Goal: Find specific page/section: Find specific page/section

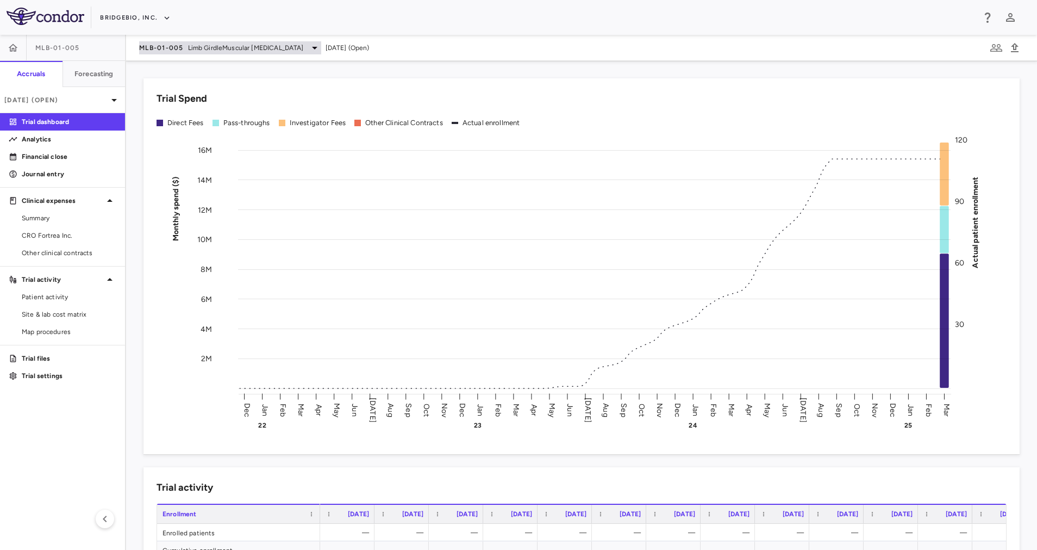
click at [284, 50] on div "MLB-01-005 Limb GirdleMuscular [MEDICAL_DATA]" at bounding box center [230, 47] width 182 height 13
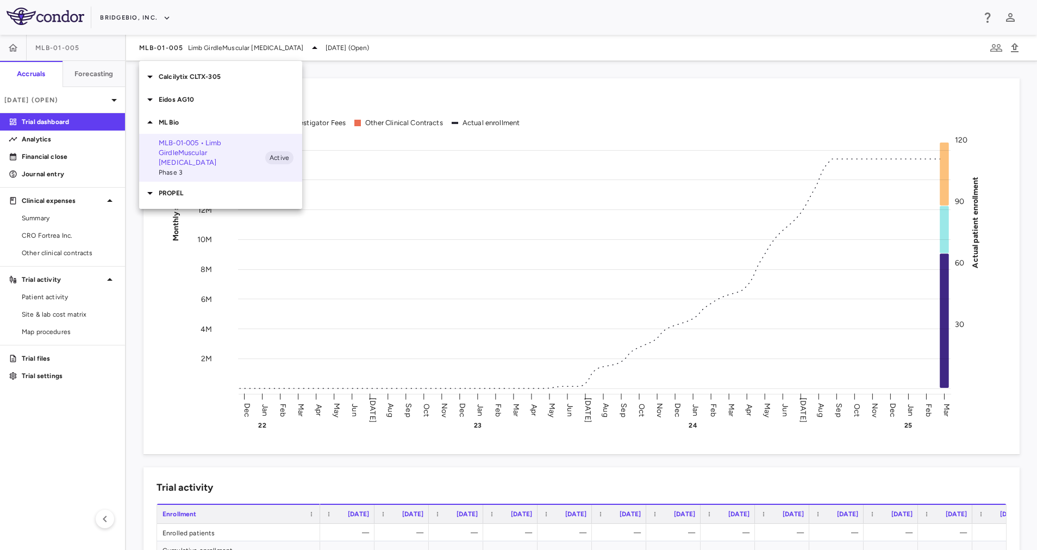
click at [164, 123] on p "ML Bio" at bounding box center [231, 122] width 144 height 10
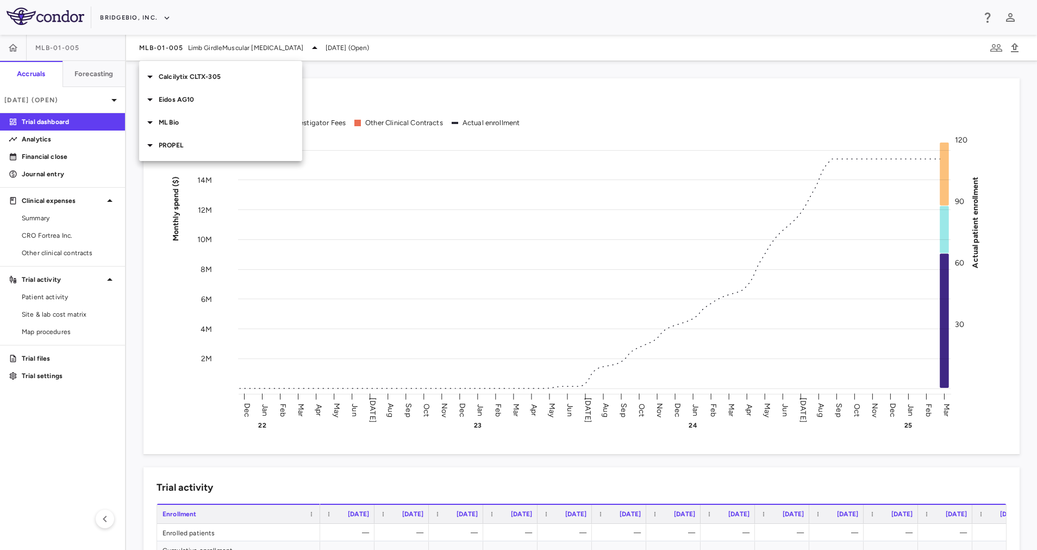
click at [186, 141] on p "PROPEL" at bounding box center [231, 145] width 144 height 10
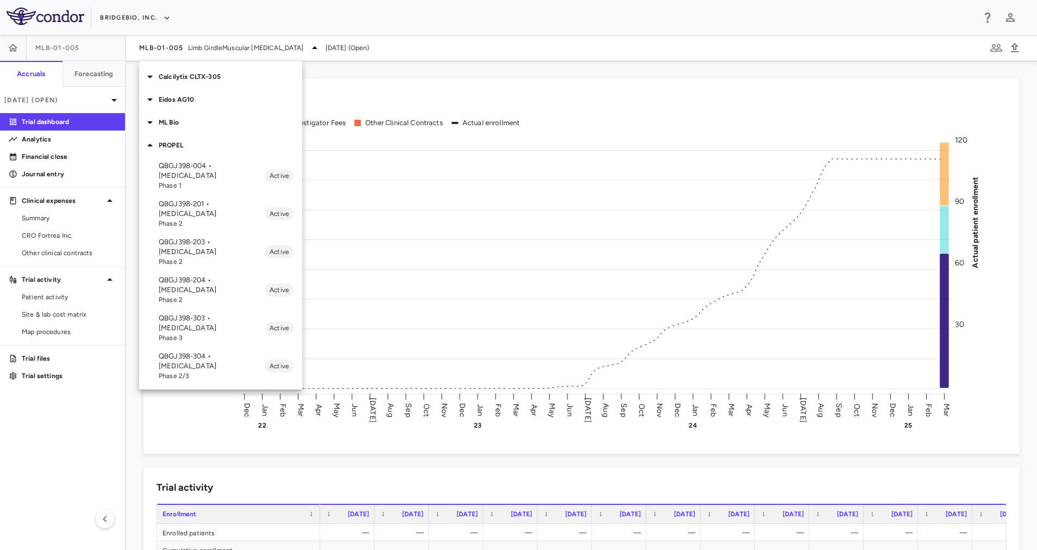
click at [208, 333] on span "Phase 3" at bounding box center [212, 338] width 107 height 10
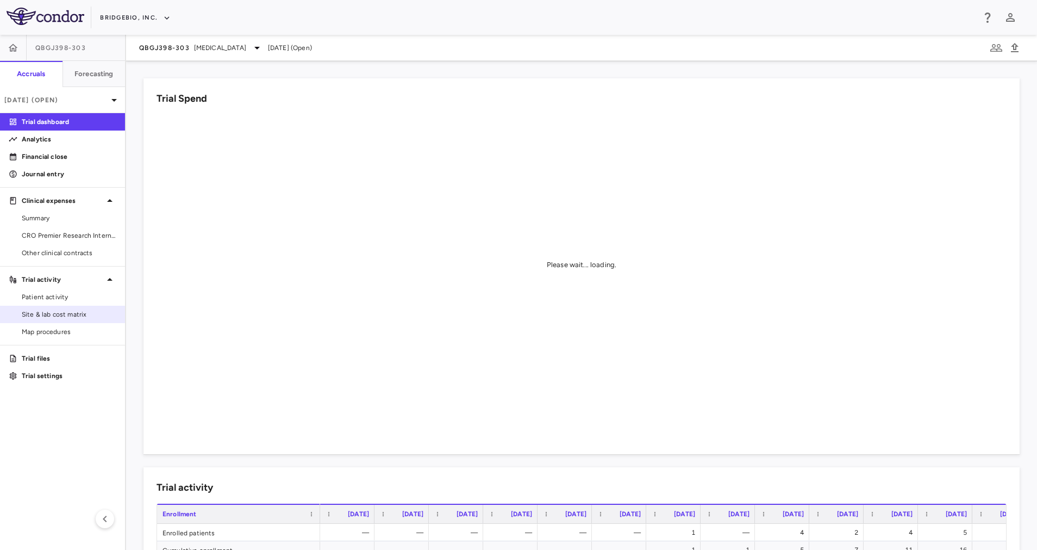
click at [79, 315] on span "Site & lab cost matrix" at bounding box center [69, 314] width 95 height 10
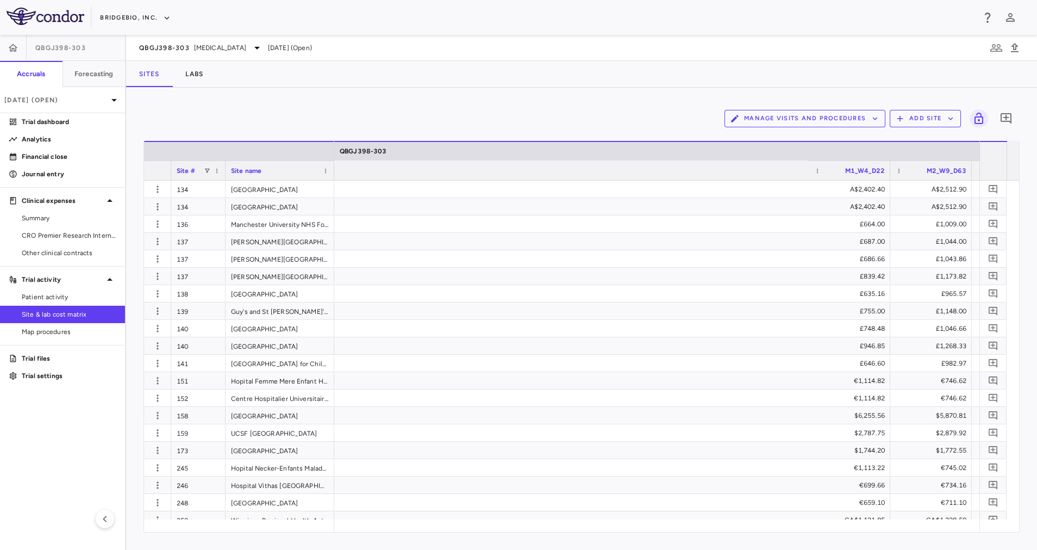
scroll to position [0, 2464]
